Goal: Check status: Check status

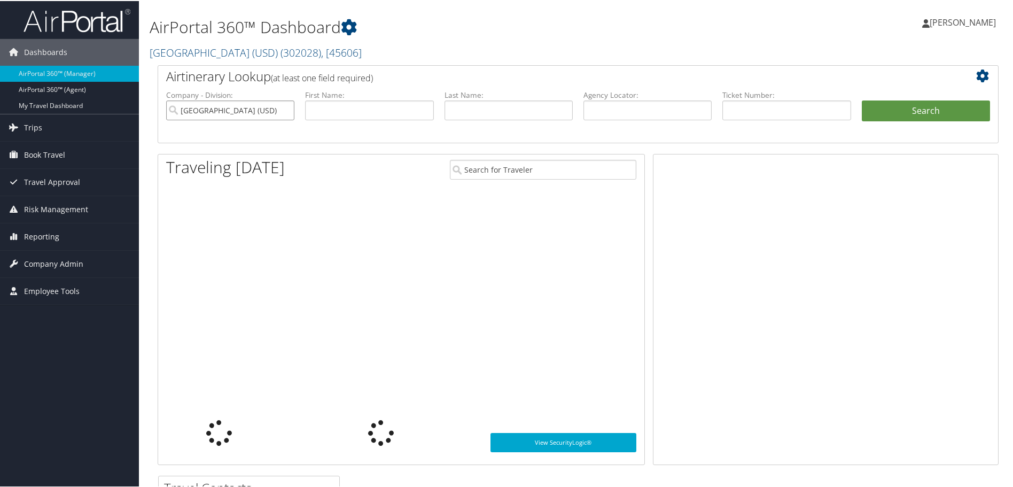
click at [284, 112] on input "University of San Diego (USD)" at bounding box center [230, 109] width 128 height 20
click at [803, 106] on input "text" at bounding box center [787, 109] width 128 height 20
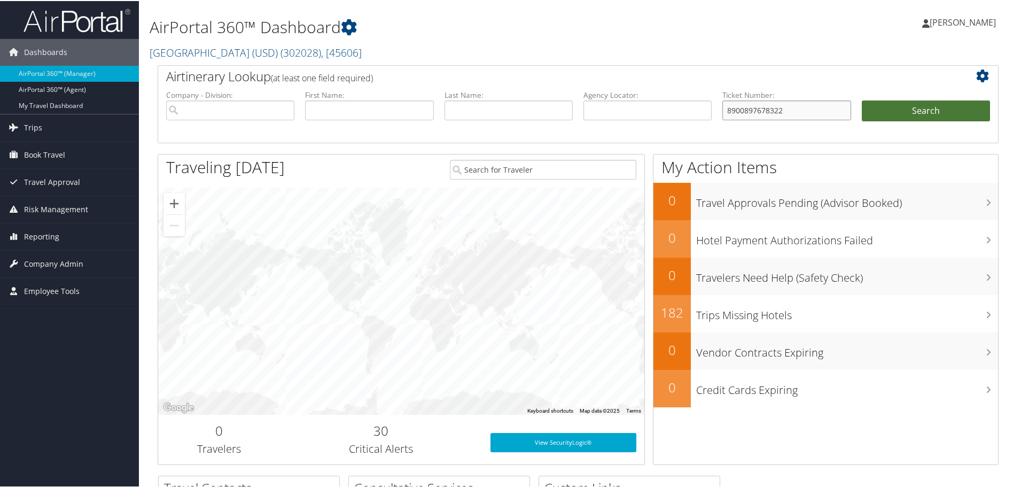
type input "8900897678322"
click at [924, 106] on button "Search" at bounding box center [926, 109] width 128 height 21
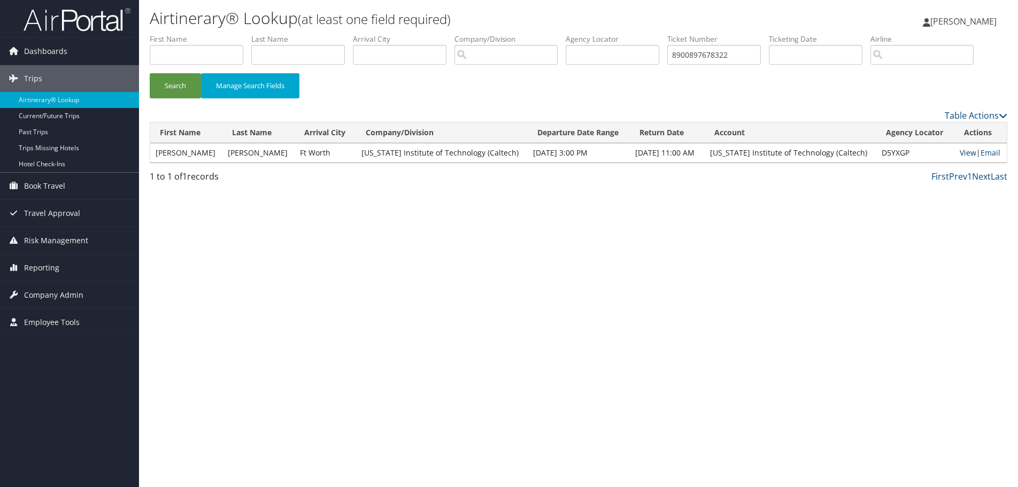
click at [970, 151] on link "View" at bounding box center [967, 153] width 17 height 10
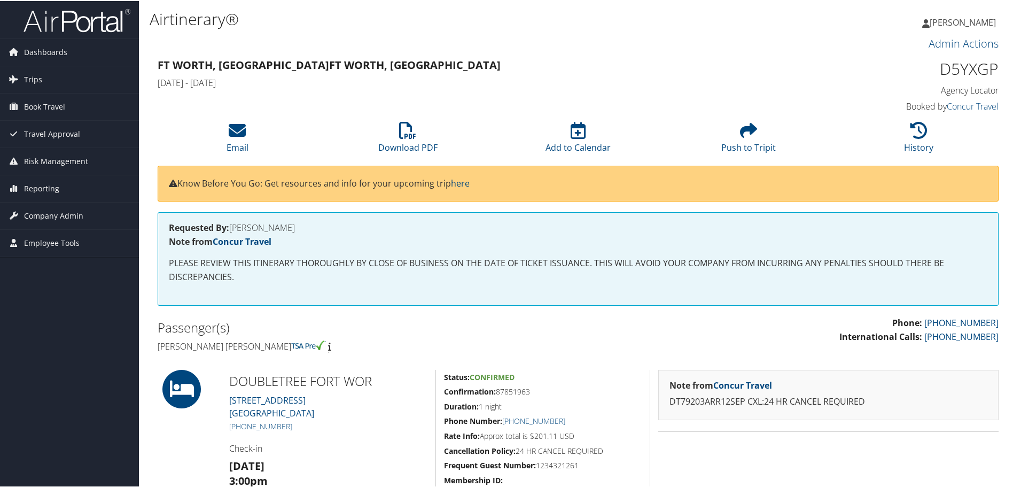
click at [981, 68] on h1 "D5YXGP" at bounding box center [900, 68] width 198 height 22
copy h1 "D5YXGP"
